Goal: Communication & Community: Connect with others

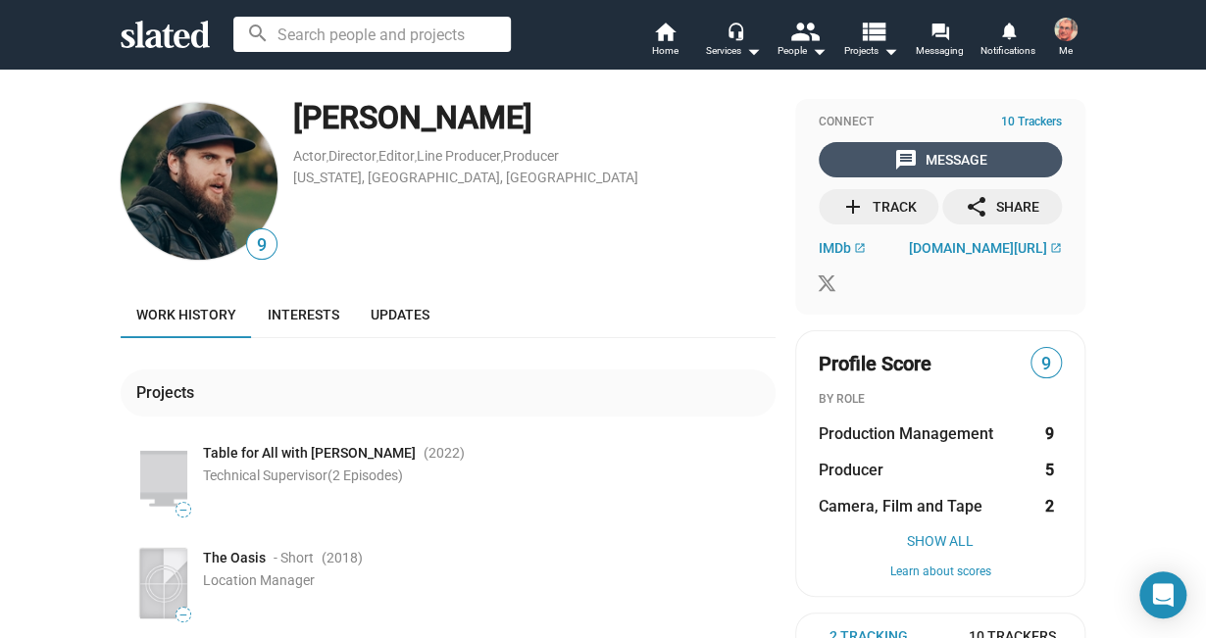
click at [945, 154] on div "message Message" at bounding box center [940, 159] width 93 height 35
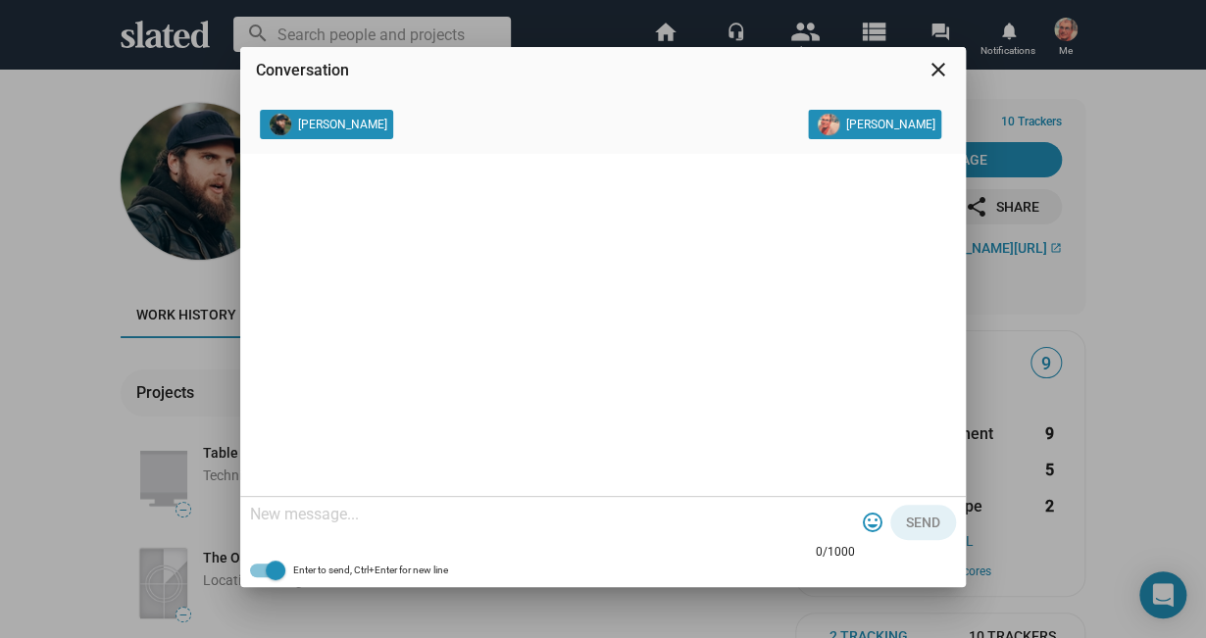
click at [455, 521] on textarea at bounding box center [552, 515] width 605 height 20
click at [933, 62] on mat-icon "close" at bounding box center [938, 70] width 24 height 24
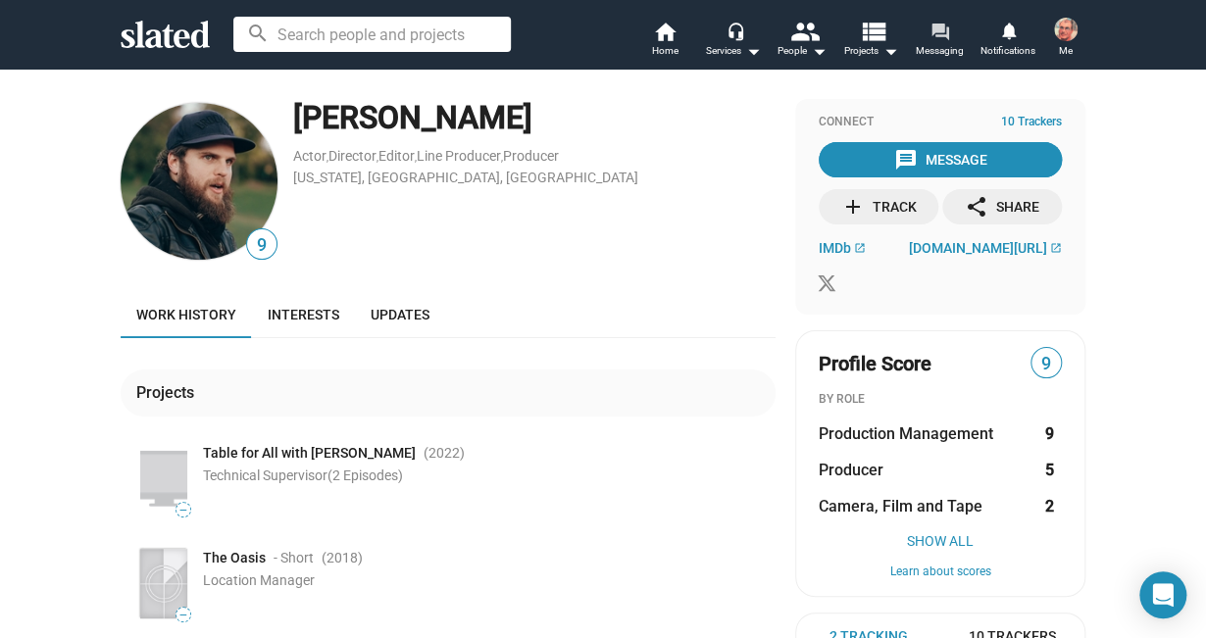
click at [938, 31] on mat-icon "forum" at bounding box center [938, 31] width 19 height 19
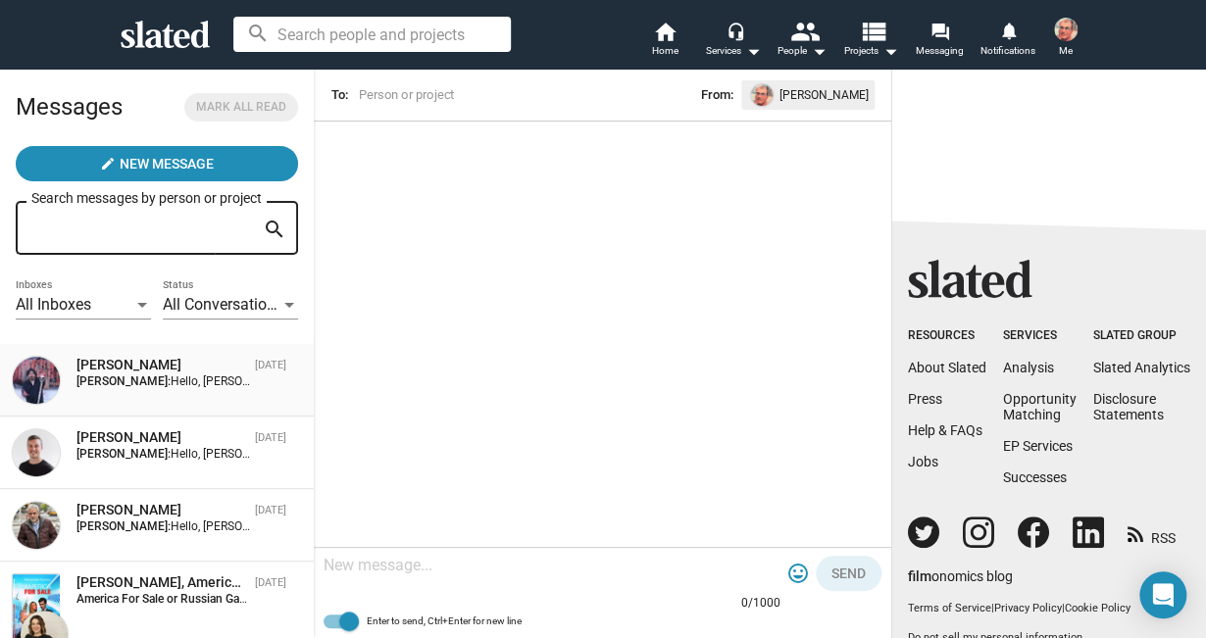
click at [120, 367] on div "Michael Joy" at bounding box center [161, 365] width 171 height 19
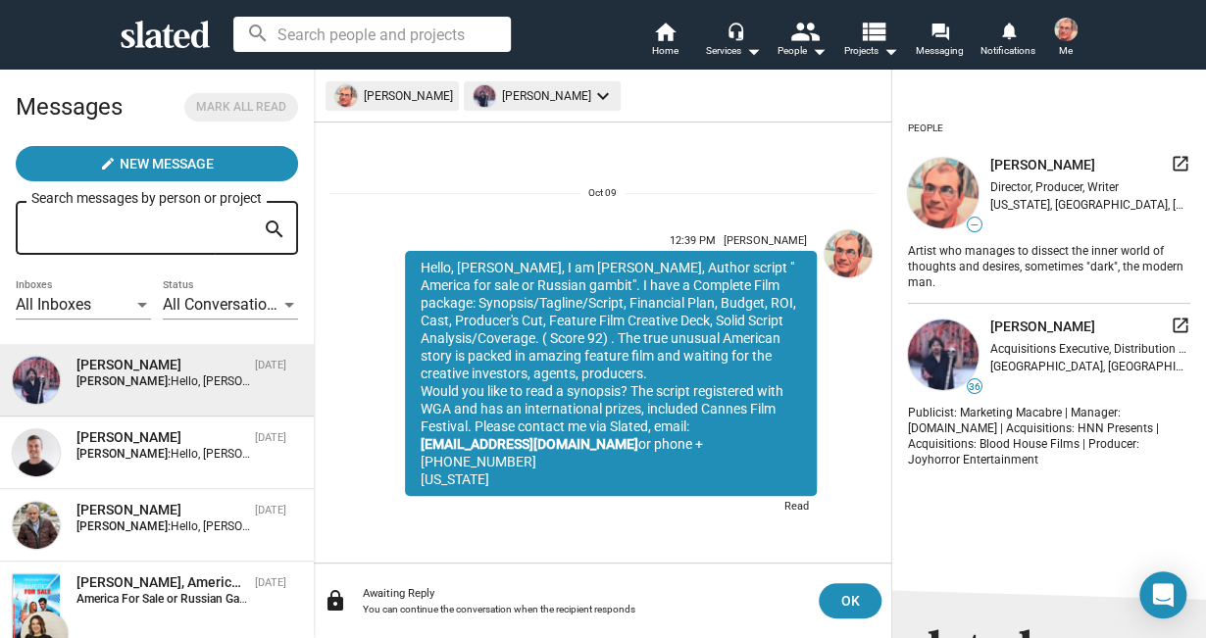
drag, startPoint x: 420, startPoint y: 286, endPoint x: 516, endPoint y: 478, distance: 214.8
click at [516, 478] on div "Hello, Michael Joy, I am Alexander Kantor, Author script " America for sale or …" at bounding box center [611, 373] width 412 height 245
copy div "Hello, Michael Joy, I am Alexander Kantor, Author script " America for sale or …"
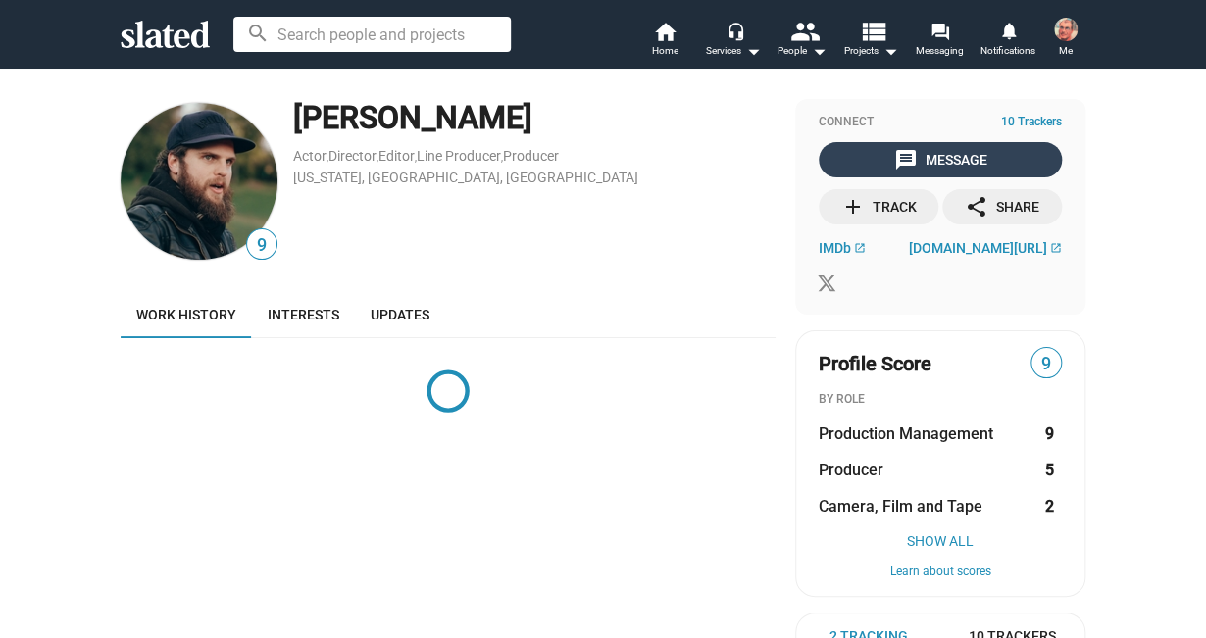
click at [952, 161] on div "message Message" at bounding box center [940, 159] width 93 height 35
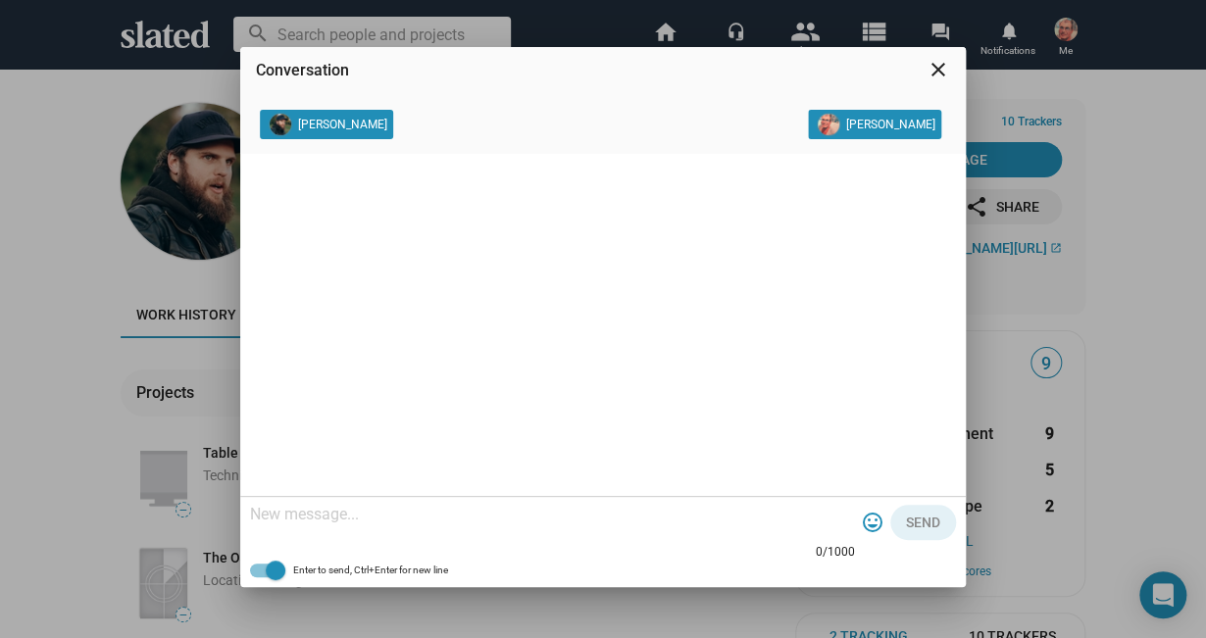
click at [325, 522] on textarea at bounding box center [552, 515] width 605 height 20
paste textarea "Hello, [PERSON_NAME], I am [PERSON_NAME], Author script " America for sale or R…"
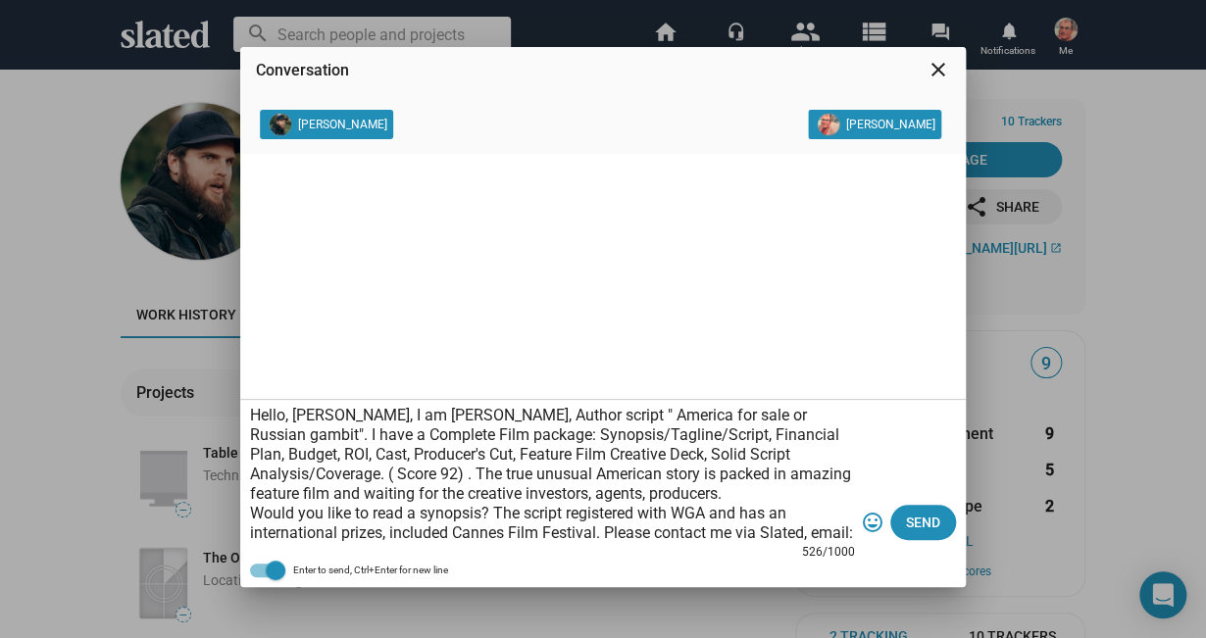
drag, startPoint x: 294, startPoint y: 418, endPoint x: 373, endPoint y: 413, distance: 78.6
click at [373, 413] on textarea "Hello, [PERSON_NAME], I am [PERSON_NAME], Author script " America for sale or R…" at bounding box center [552, 474] width 605 height 137
type textarea "Hello, Scott, I am Alexander Kantor, Author script " America for sale or Russia…"
click at [919, 521] on span "Send" at bounding box center [923, 522] width 34 height 35
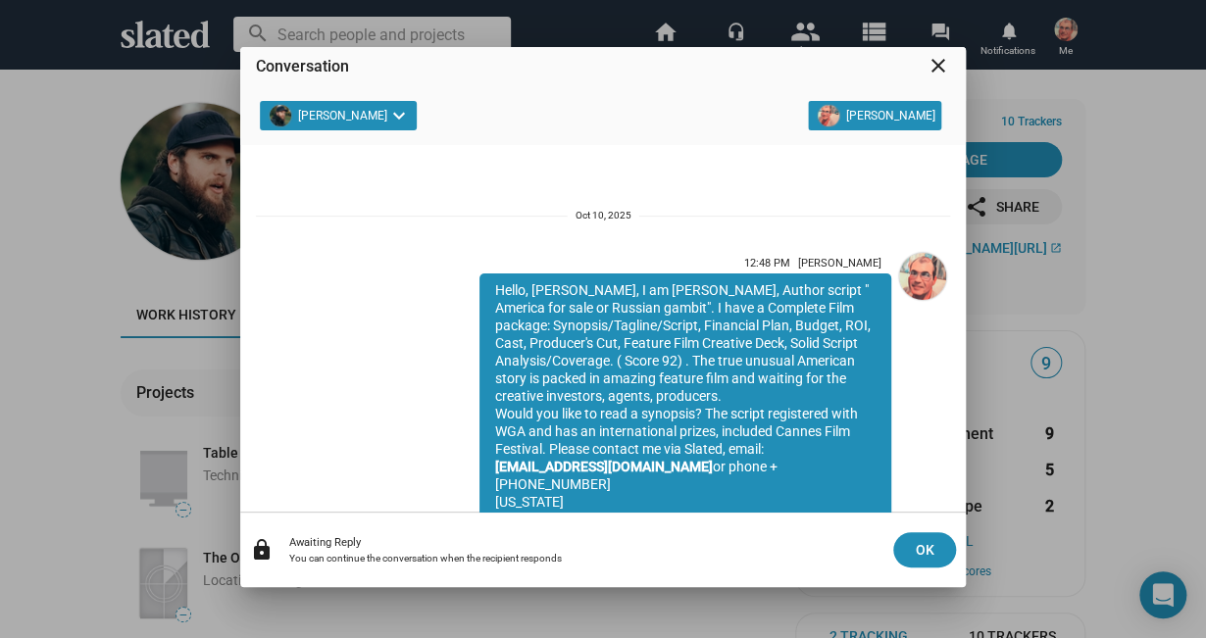
scroll to position [59, 0]
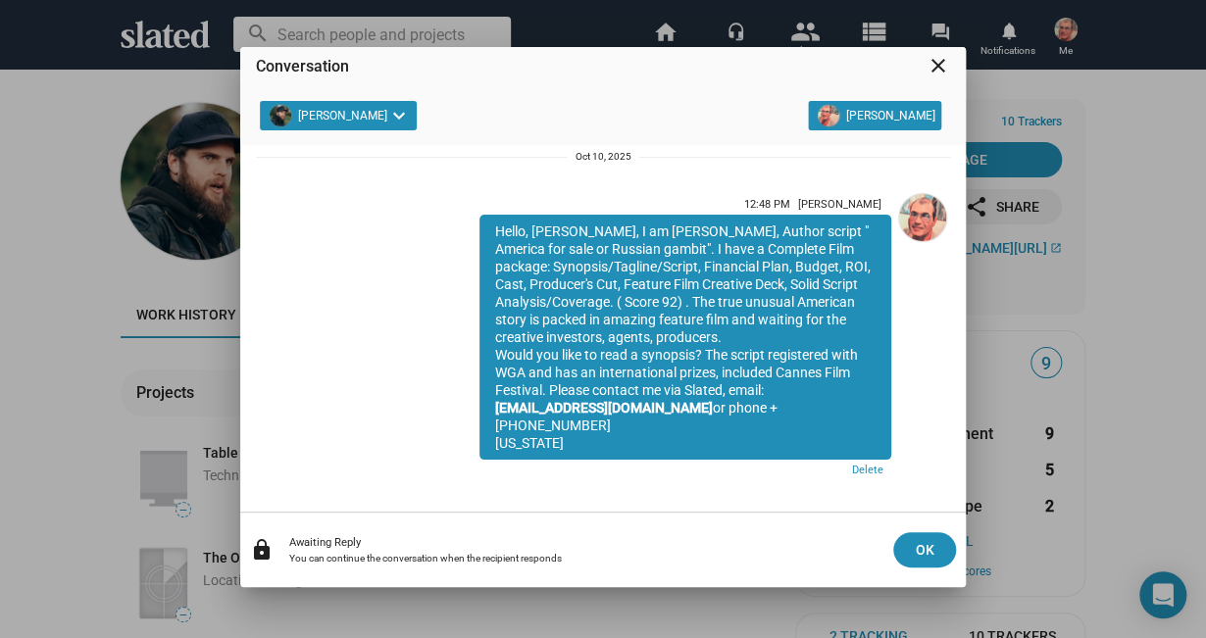
click at [935, 60] on mat-icon "close" at bounding box center [938, 66] width 24 height 24
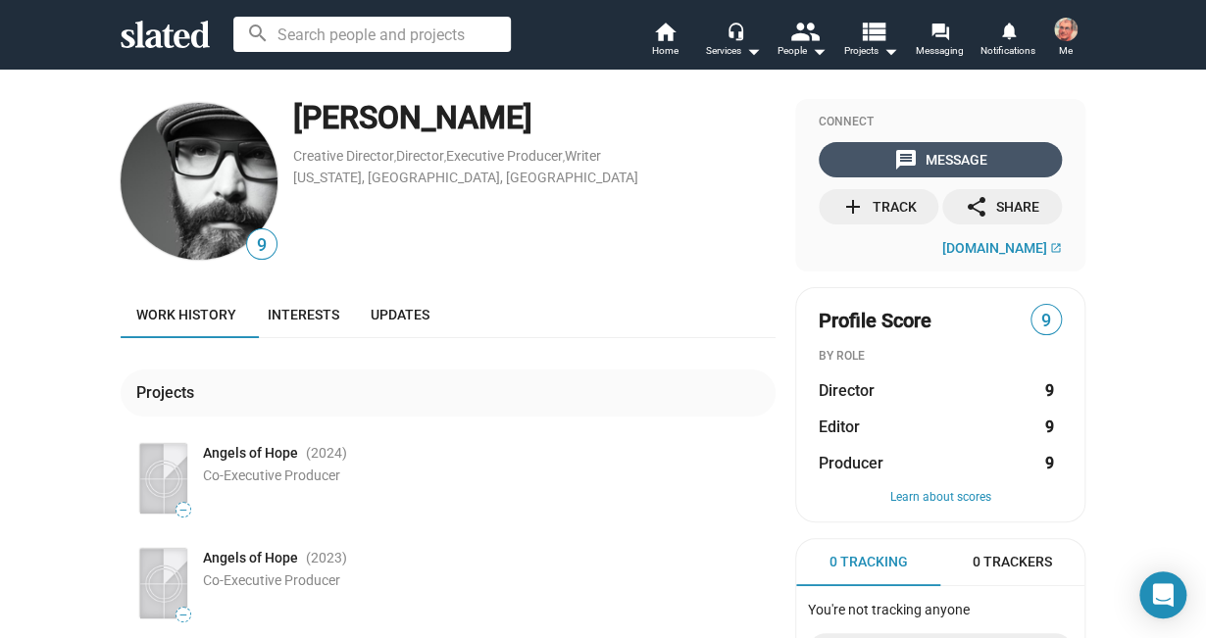
click at [946, 150] on div "message Message" at bounding box center [940, 159] width 93 height 35
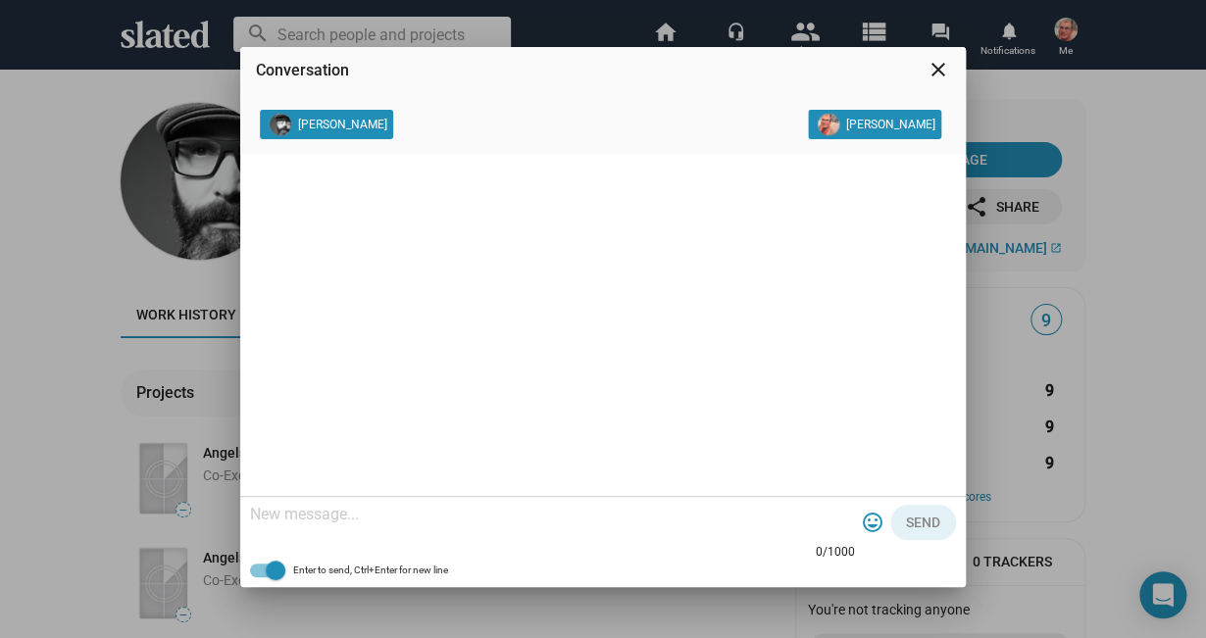
click at [468, 521] on textarea at bounding box center [552, 515] width 605 height 20
paste textarea "Hello, [PERSON_NAME], I am [PERSON_NAME], Author script " America for sale or R…"
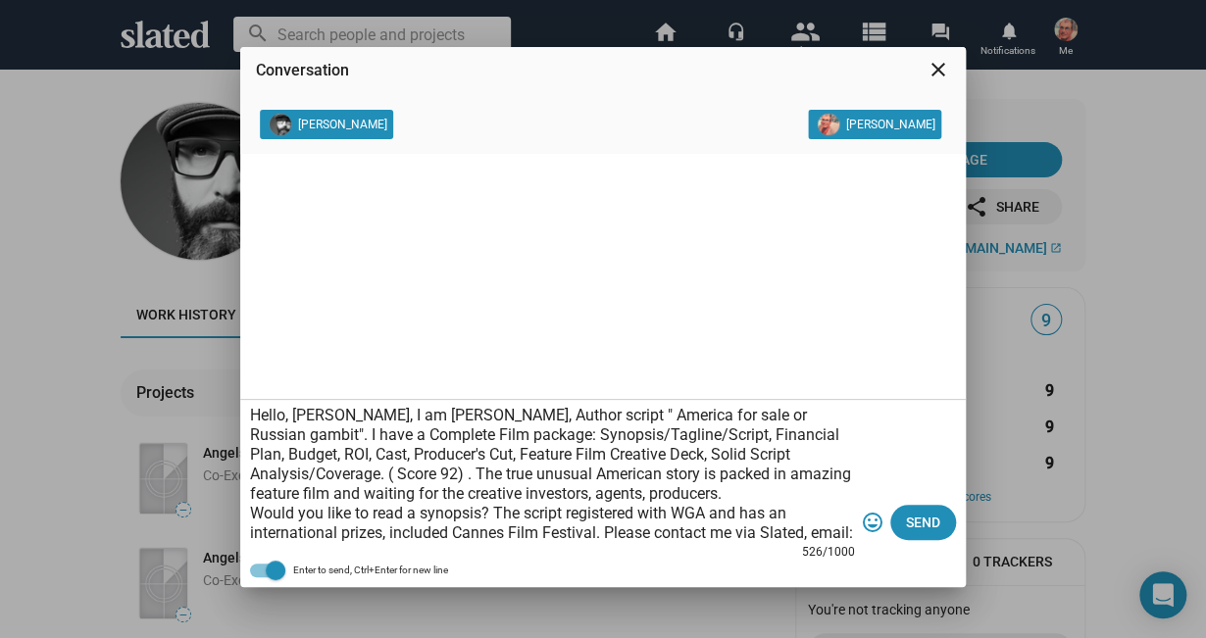
drag, startPoint x: 291, startPoint y: 412, endPoint x: 374, endPoint y: 418, distance: 82.6
click at [374, 418] on textarea "Hello, [PERSON_NAME], I am [PERSON_NAME], Author script " America for sale or R…" at bounding box center [552, 474] width 605 height 137
type textarea "Hello, [PERSON_NAME], I am [PERSON_NAME], Author script " America for sale or R…"
click at [921, 528] on span "Send" at bounding box center [923, 522] width 34 height 35
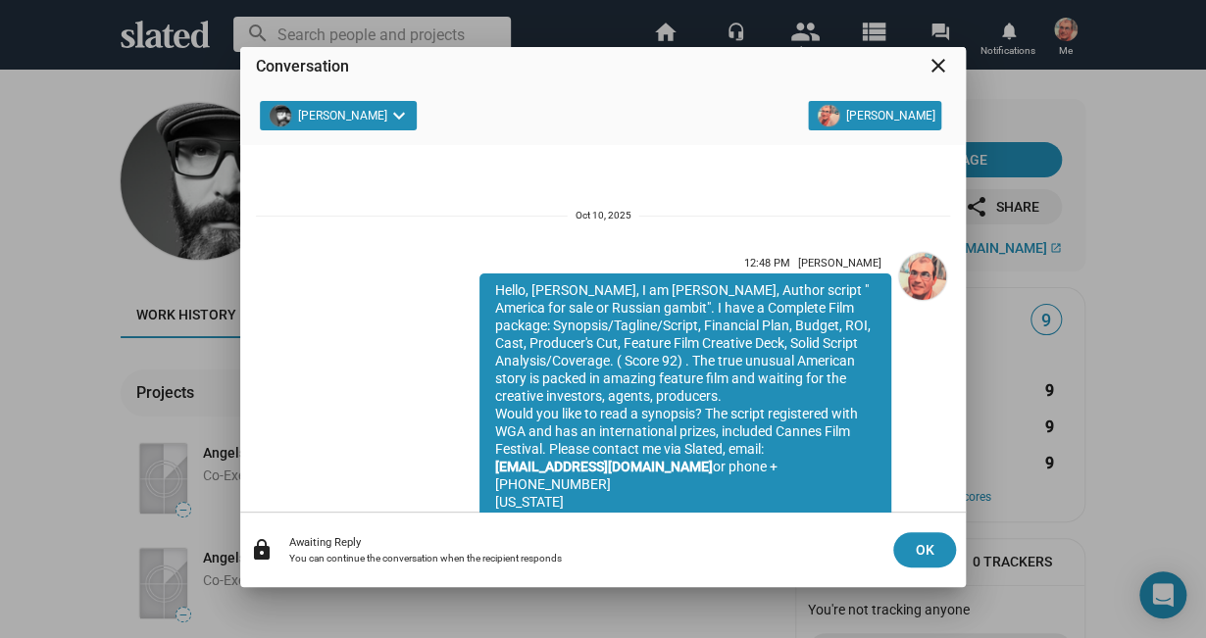
scroll to position [59, 0]
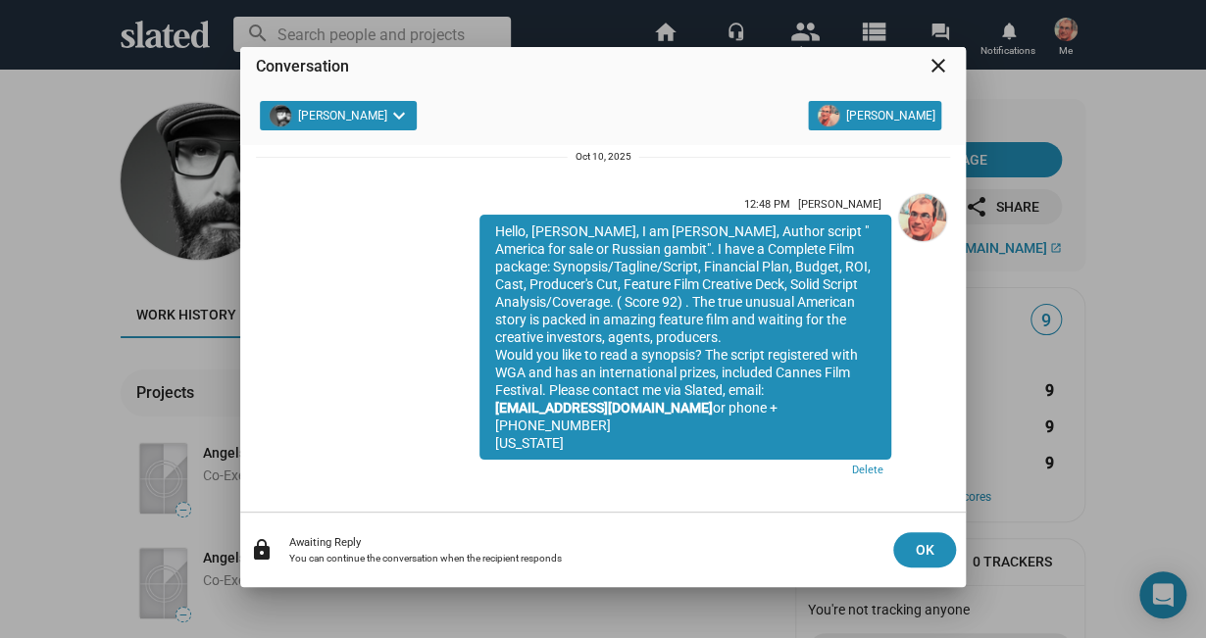
click at [941, 66] on mat-icon "close" at bounding box center [938, 66] width 24 height 24
